Goal: Information Seeking & Learning: Learn about a topic

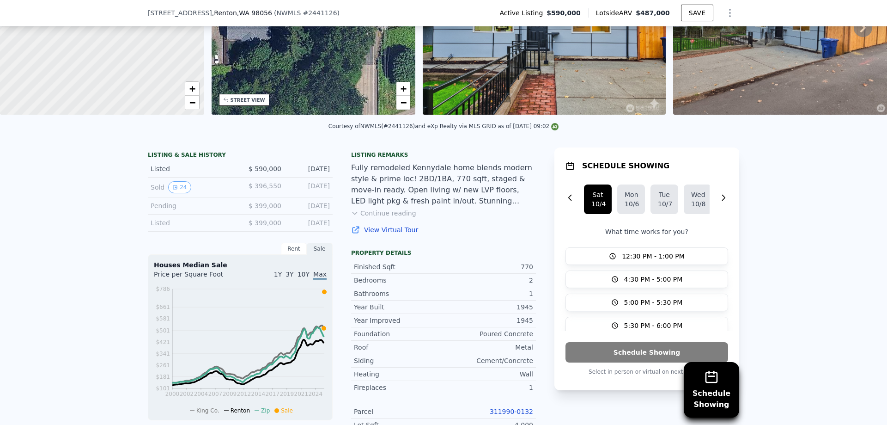
scroll to position [0, 2]
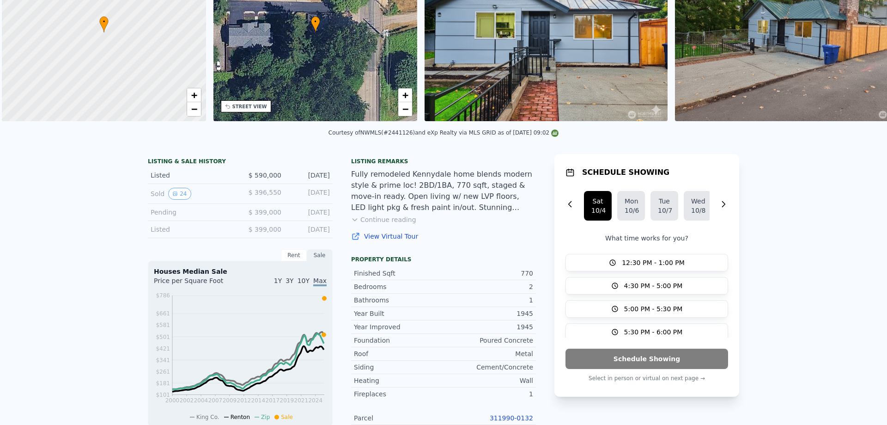
drag, startPoint x: 109, startPoint y: 280, endPoint x: 122, endPoint y: 115, distance: 165.5
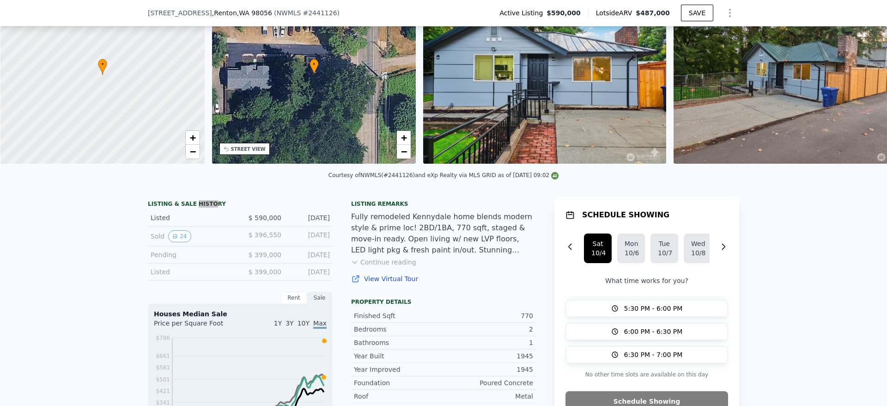
scroll to position [0, 4]
click at [174, 237] on icon "View historical data" at bounding box center [175, 236] width 6 height 6
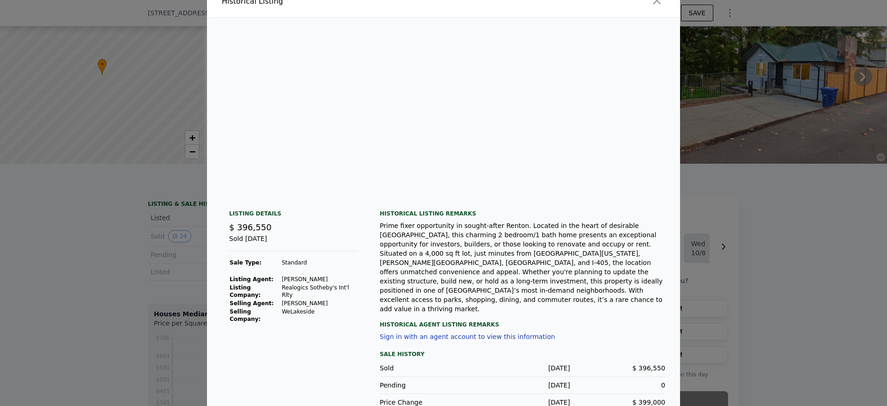
scroll to position [0, 4225]
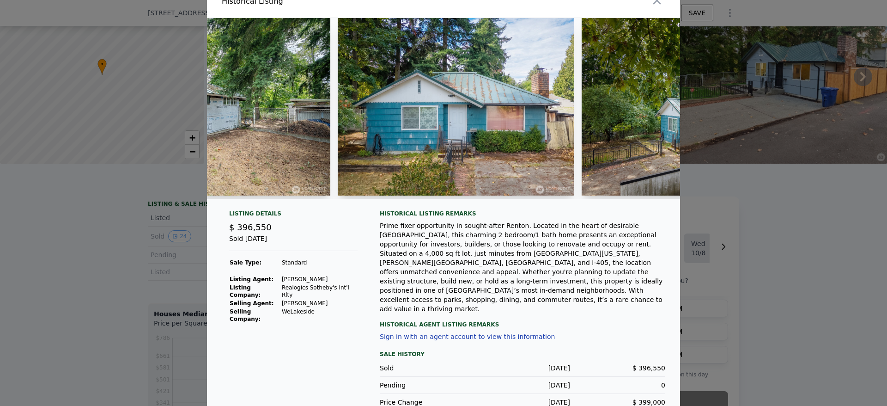
click at [640, 198] on div at bounding box center [443, 112] width 473 height 188
click at [574, 250] on div "Prime fixer opportunity in sought-after Renton. Located in the heart of desirab…" at bounding box center [523, 267] width 286 height 92
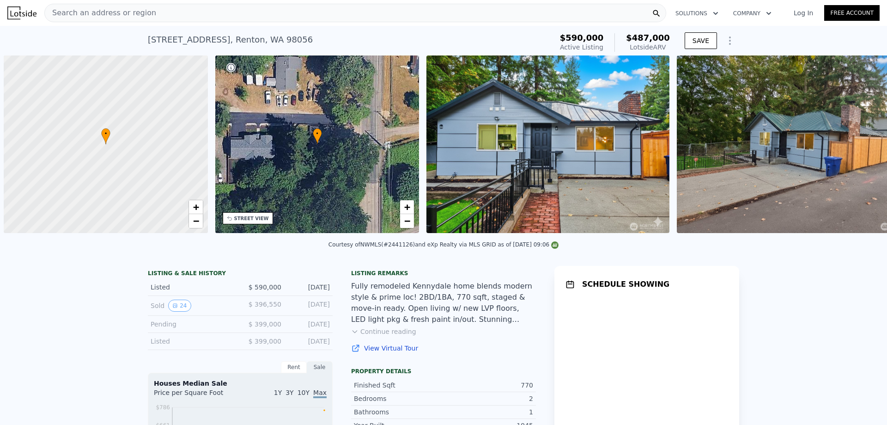
scroll to position [0, 4]
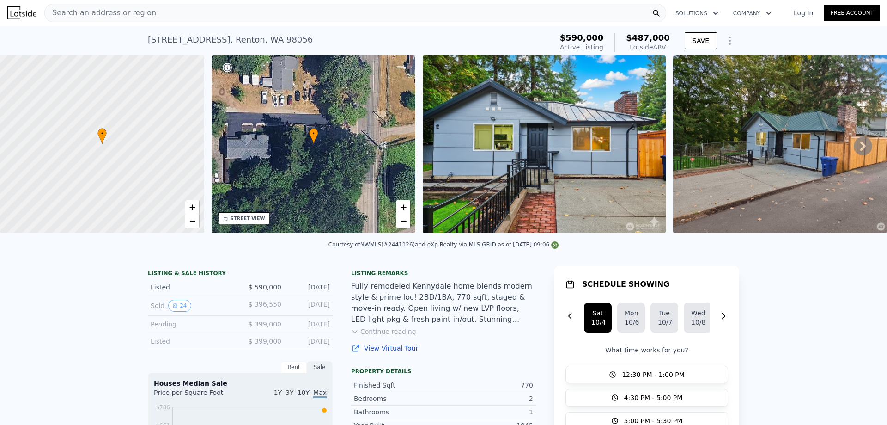
click at [859, 143] on icon at bounding box center [863, 146] width 18 height 18
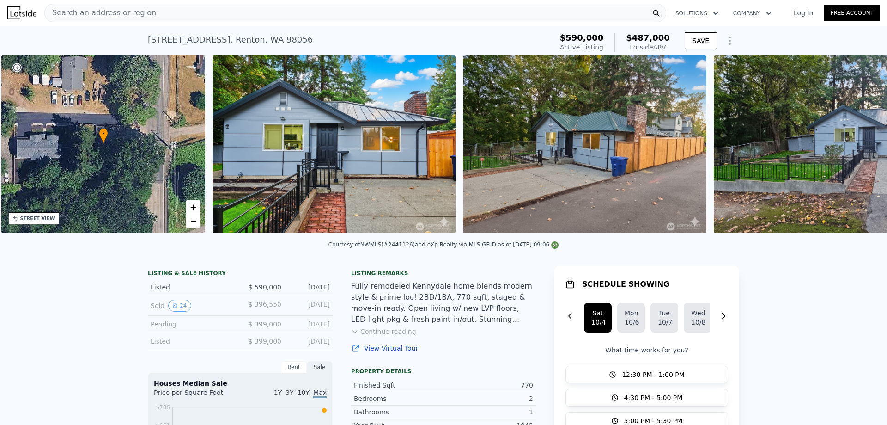
scroll to position [0, 215]
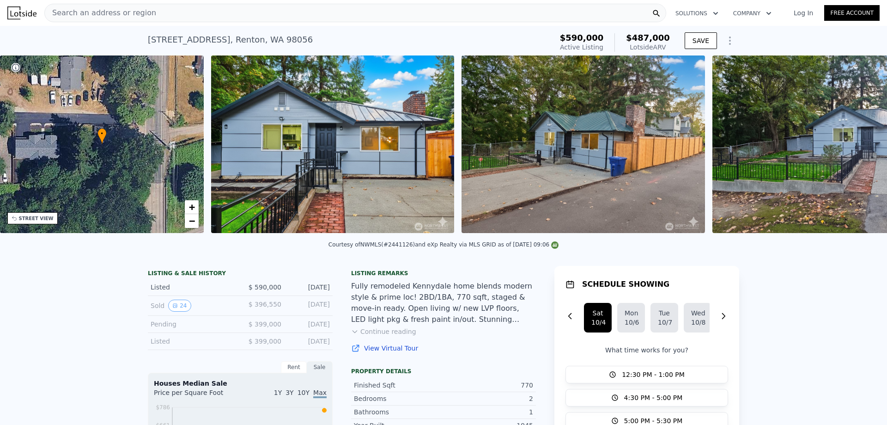
click at [859, 143] on img at bounding box center [834, 143] width 243 height 177
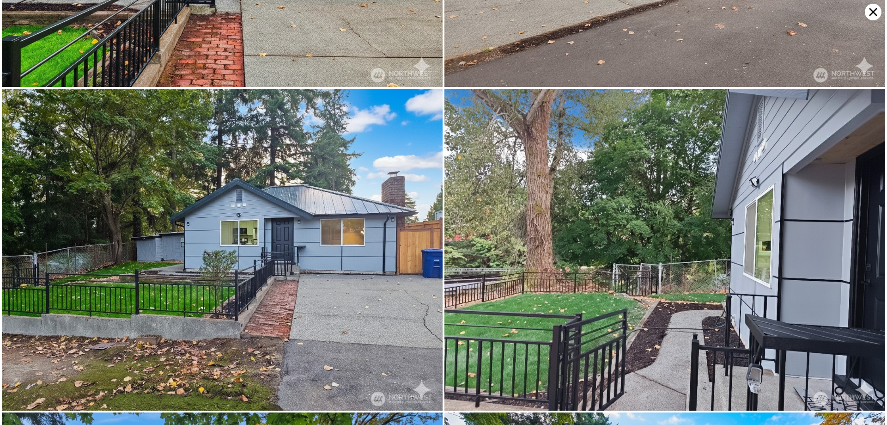
scroll to position [239, 0]
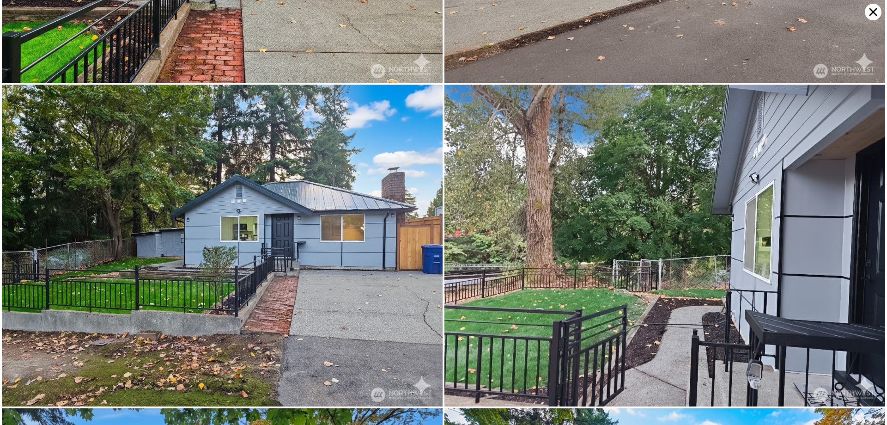
click at [868, 12] on icon at bounding box center [873, 12] width 17 height 17
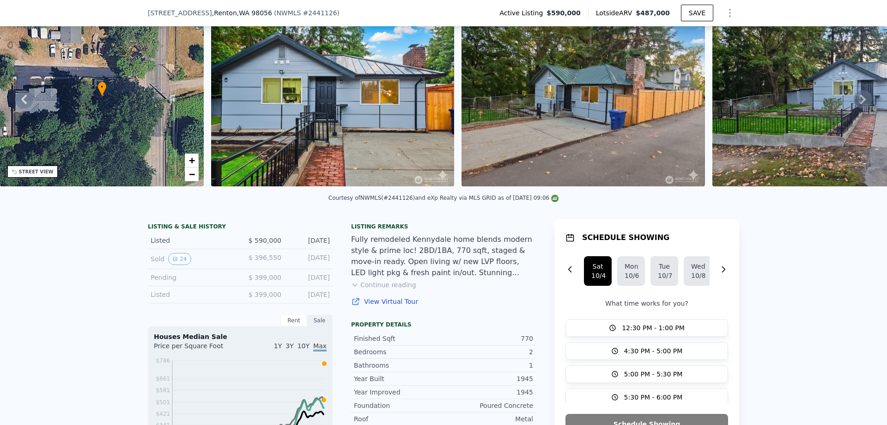
scroll to position [55, 0]
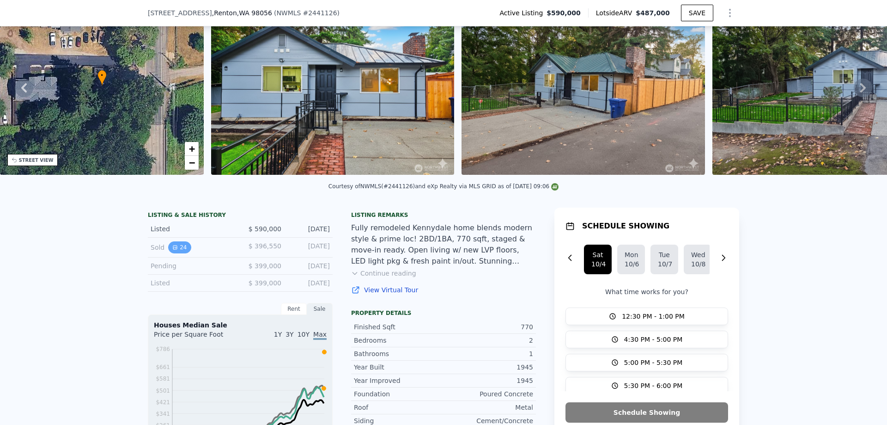
click at [180, 248] on button "24" at bounding box center [179, 247] width 23 height 12
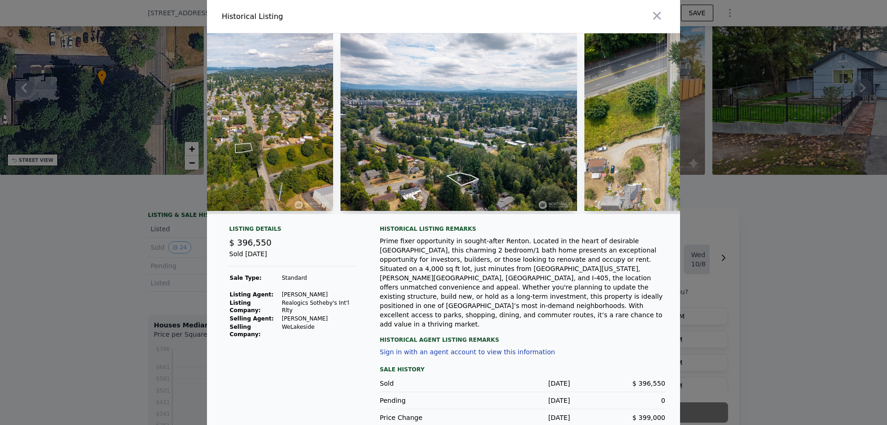
scroll to position [0, 5605]
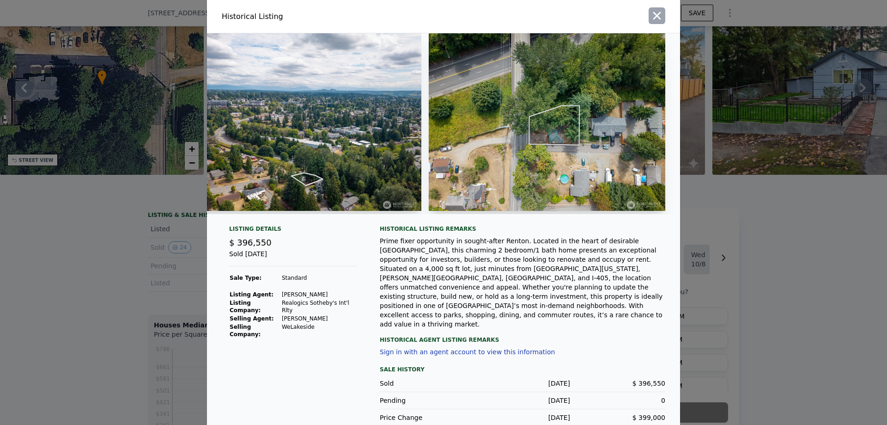
click at [653, 9] on button "button" at bounding box center [657, 15] width 17 height 17
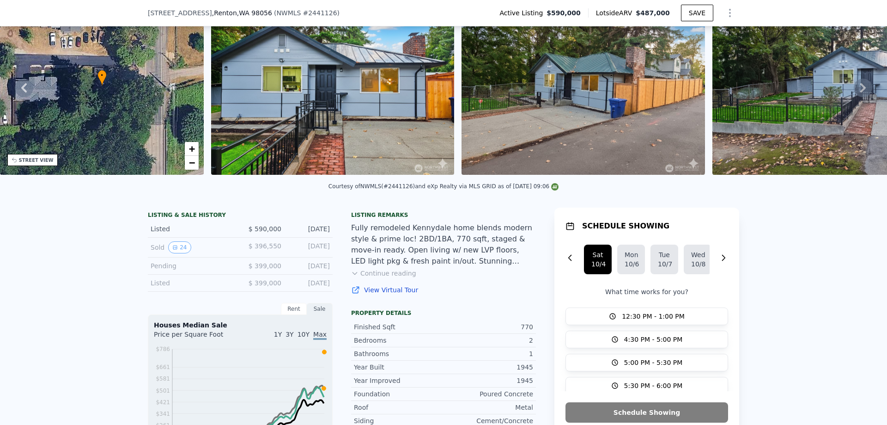
click at [784, 107] on img at bounding box center [834, 85] width 243 height 177
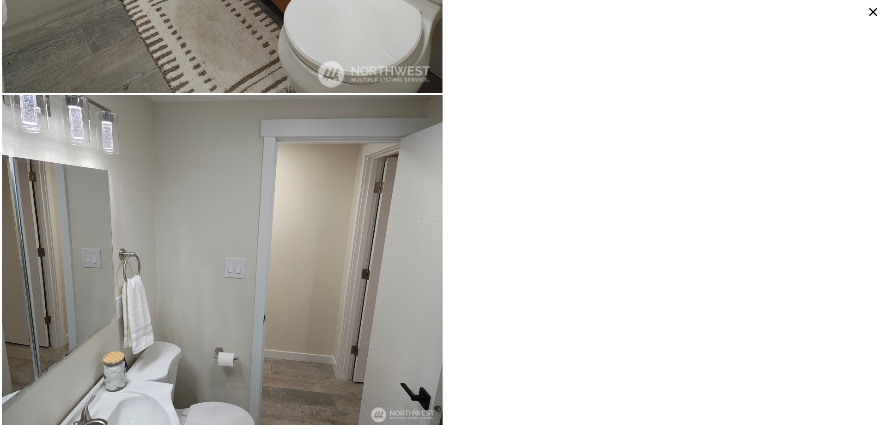
scroll to position [4182, 0]
